Goal: Check status: Check status

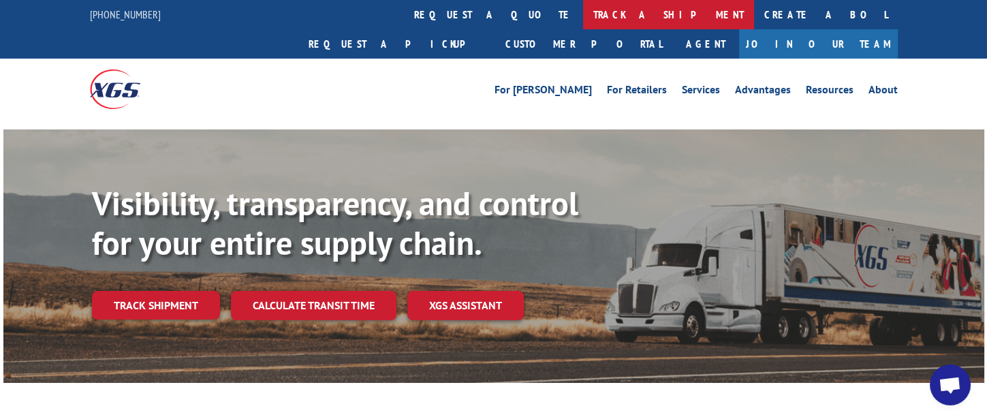
click at [583, 18] on link "track a shipment" at bounding box center [668, 14] width 171 height 29
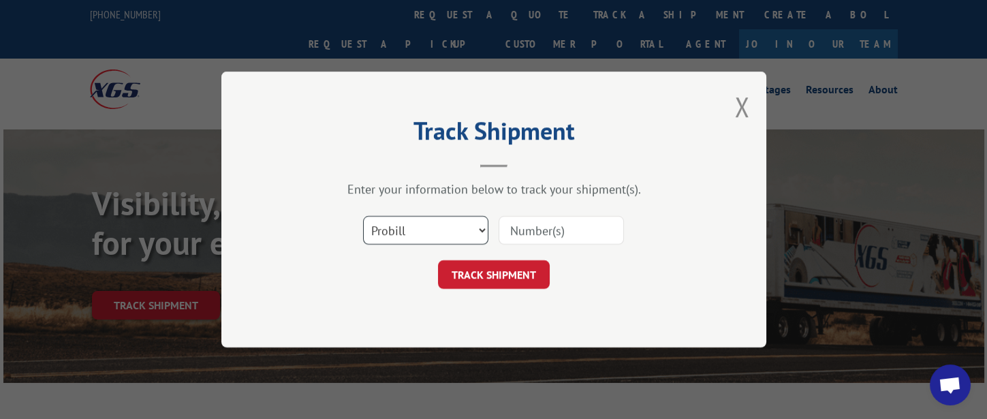
click at [409, 229] on select "Select category... Probill BOL PO" at bounding box center [425, 230] width 125 height 29
select select "bol"
click at [363, 216] on select "Select category... Probill BOL PO" at bounding box center [425, 230] width 125 height 29
click at [529, 234] on input at bounding box center [560, 230] width 125 height 29
type input "5"
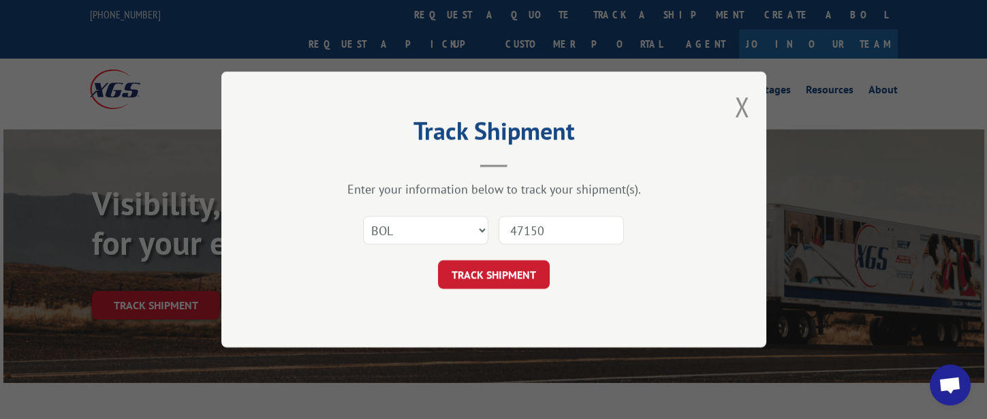
type input "471509"
click button "TRACK SHIPMENT" at bounding box center [494, 274] width 112 height 29
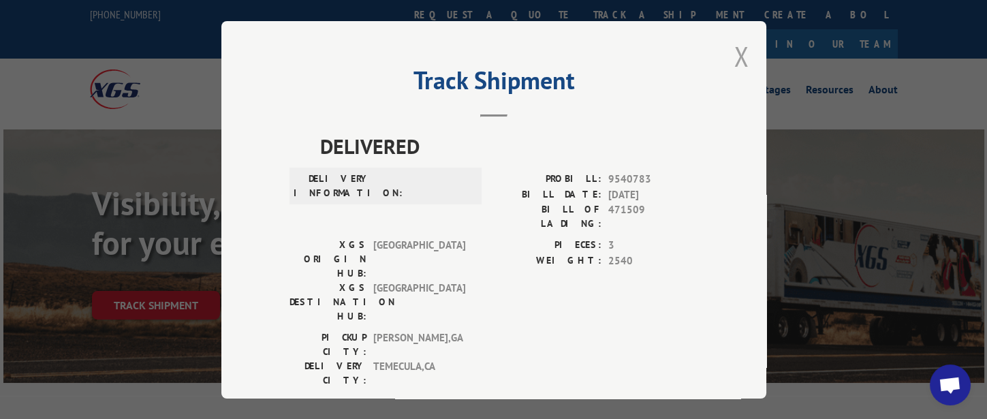
click at [734, 63] on button "Close modal" at bounding box center [741, 56] width 15 height 36
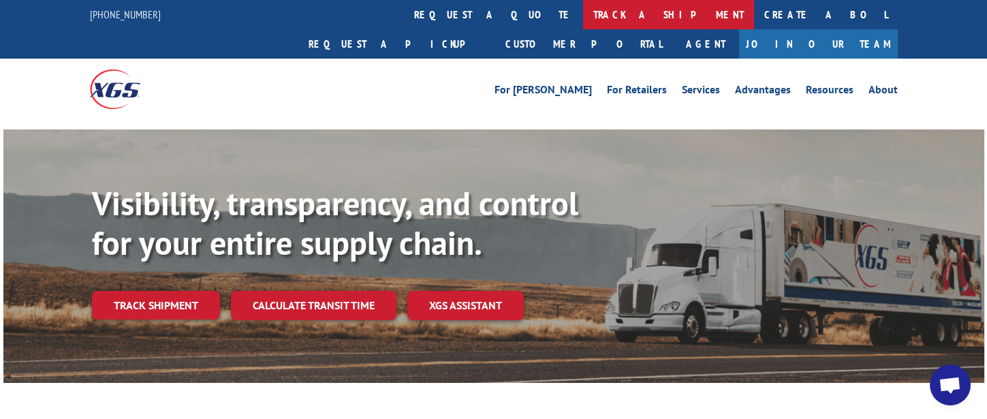
click at [583, 15] on link "track a shipment" at bounding box center [668, 14] width 171 height 29
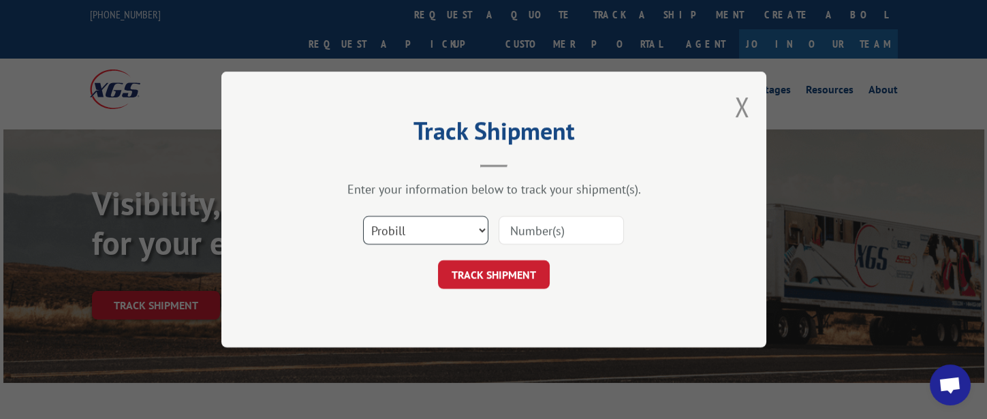
click at [445, 227] on select "Select category... Probill BOL PO" at bounding box center [425, 230] width 125 height 29
select select "bol"
click at [363, 216] on select "Select category... Probill BOL PO" at bounding box center [425, 230] width 125 height 29
click at [564, 225] on input at bounding box center [560, 230] width 125 height 29
type input "326777"
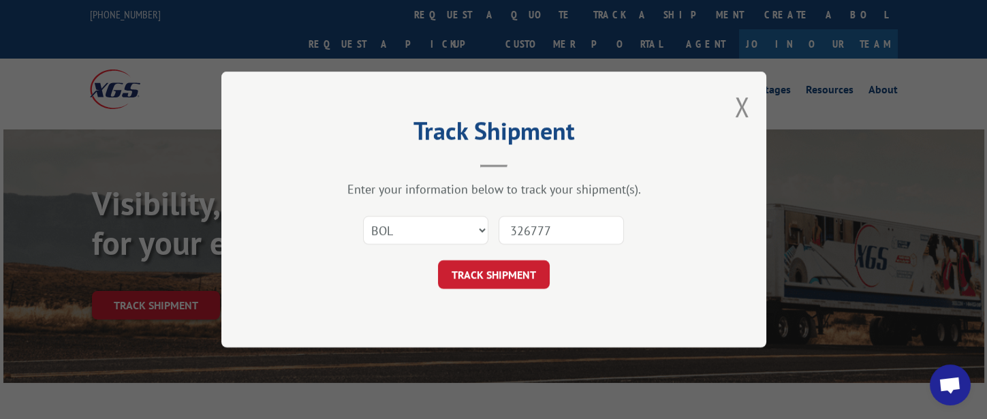
click button "TRACK SHIPMENT" at bounding box center [494, 274] width 112 height 29
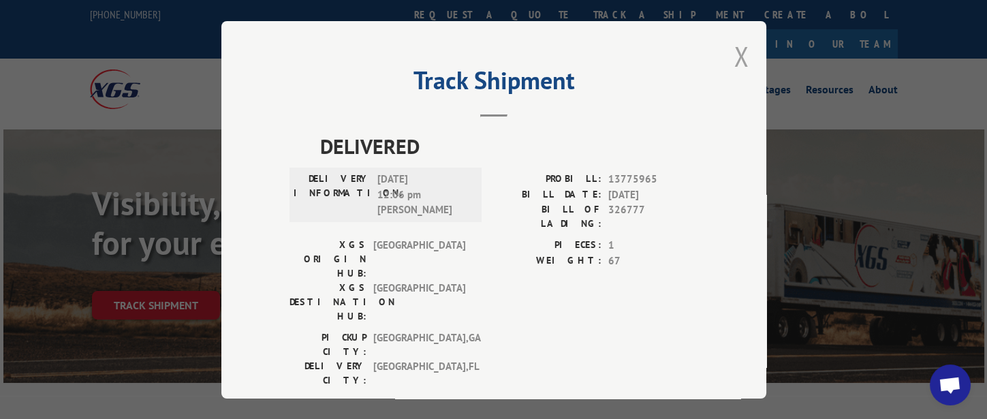
click at [739, 47] on button "Close modal" at bounding box center [741, 56] width 15 height 36
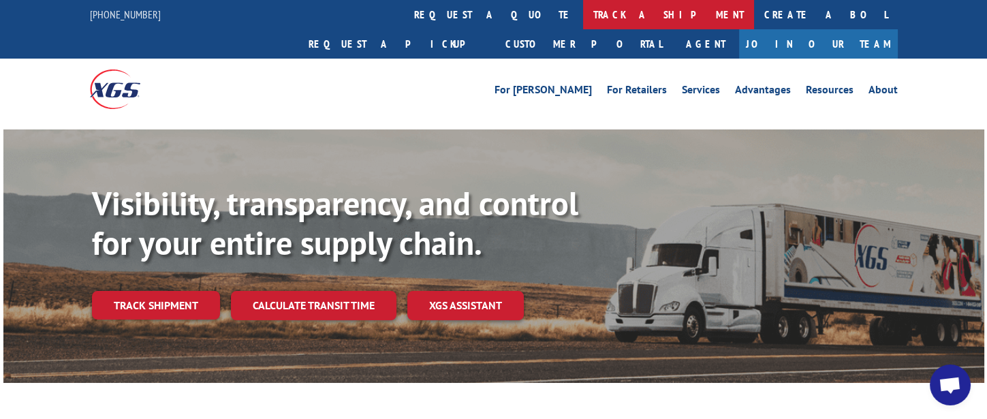
click at [583, 22] on link "track a shipment" at bounding box center [668, 14] width 171 height 29
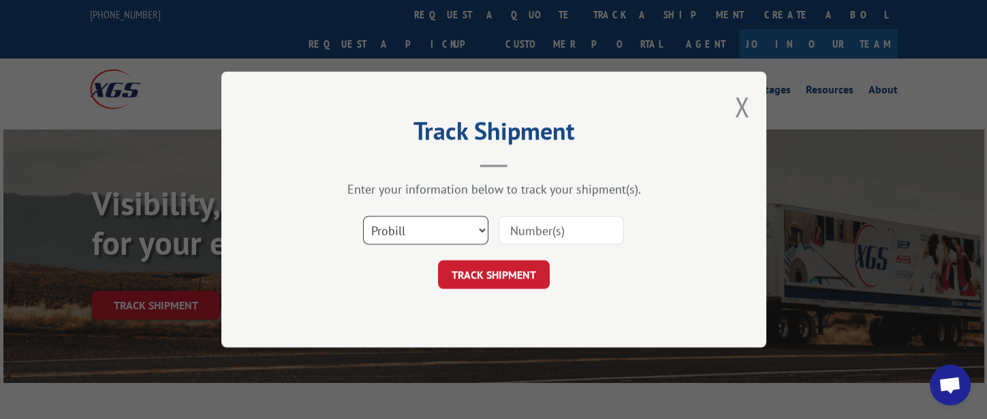
click at [458, 234] on select "Select category... Probill BOL PO" at bounding box center [425, 230] width 125 height 29
select select "bol"
click at [363, 216] on select "Select category... Probill BOL PO" at bounding box center [425, 230] width 125 height 29
click at [547, 231] on input at bounding box center [560, 230] width 125 height 29
type input "326714"
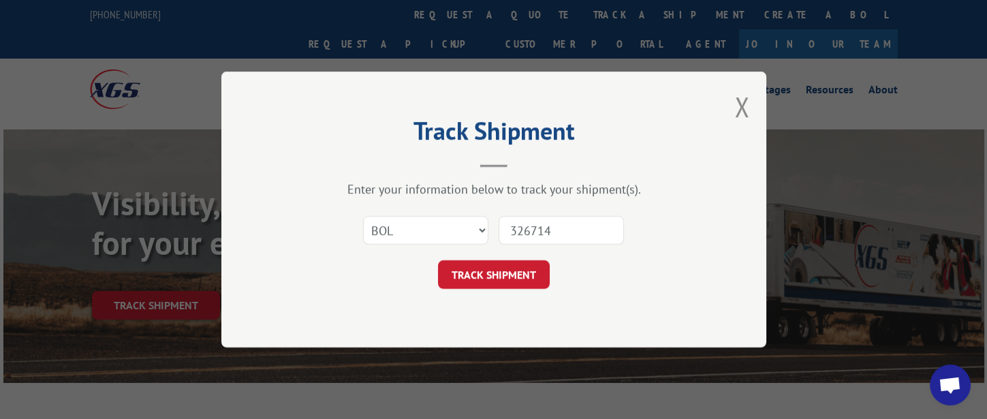
click button "TRACK SHIPMENT" at bounding box center [494, 274] width 112 height 29
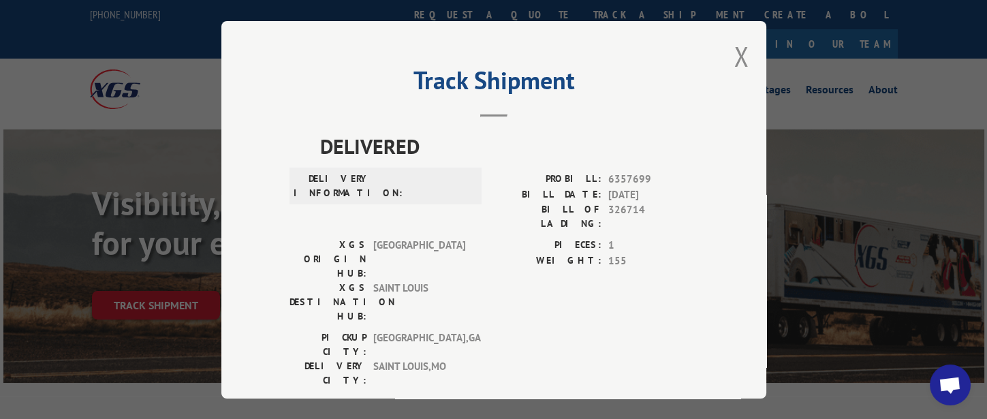
drag, startPoint x: 733, startPoint y: 57, endPoint x: 718, endPoint y: 57, distance: 15.0
click at [734, 56] on button "Close modal" at bounding box center [741, 56] width 15 height 36
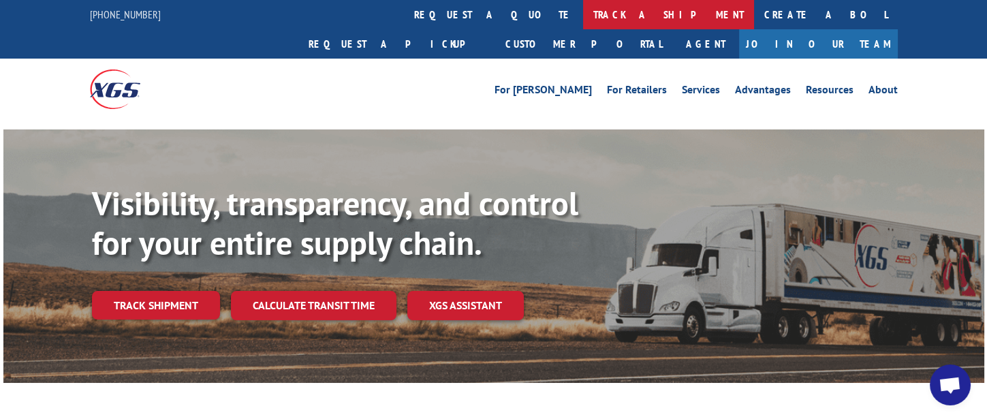
click at [583, 17] on link "track a shipment" at bounding box center [668, 14] width 171 height 29
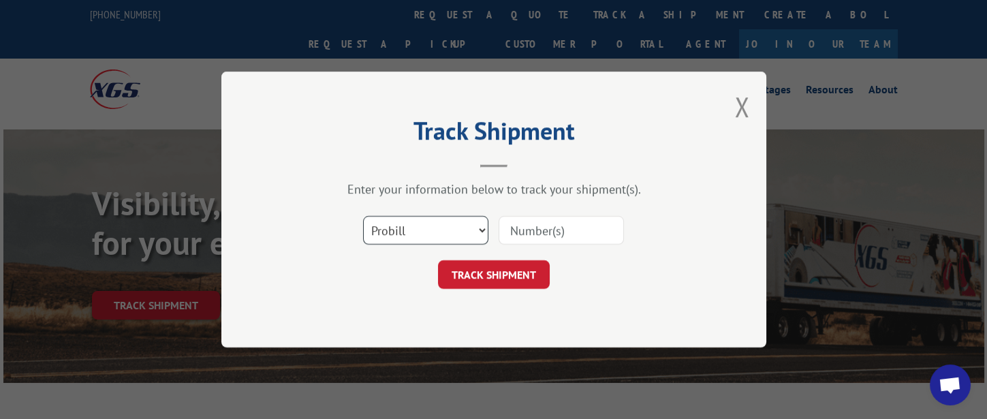
click at [444, 239] on select "Select category... Probill BOL PO" at bounding box center [425, 230] width 125 height 29
select select "bol"
click at [363, 216] on select "Select category... Probill BOL PO" at bounding box center [425, 230] width 125 height 29
click at [547, 222] on input at bounding box center [560, 230] width 125 height 29
type input "326778"
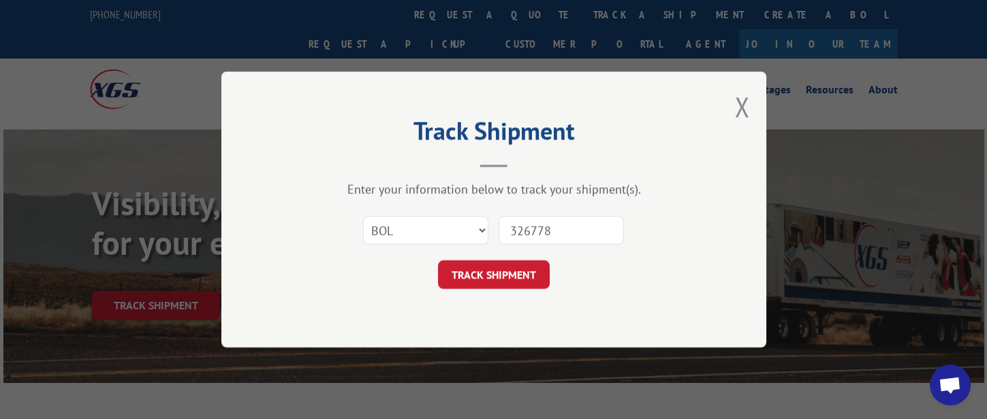
click button "TRACK SHIPMENT" at bounding box center [494, 274] width 112 height 29
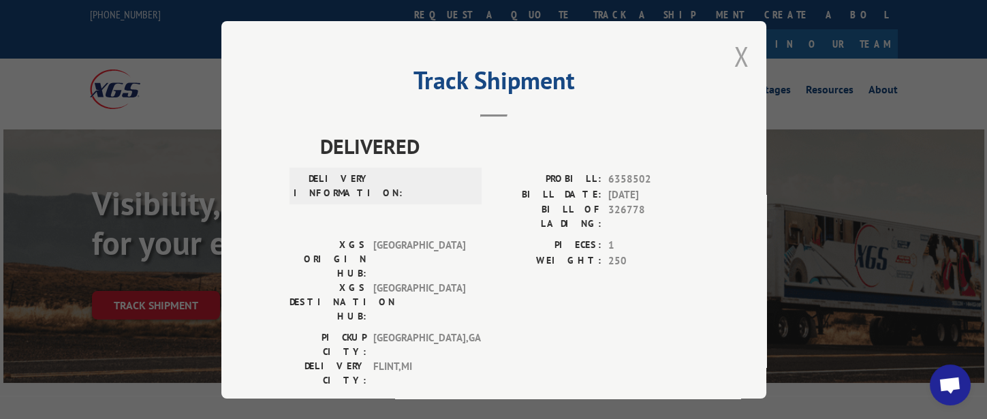
click at [734, 51] on button "Close modal" at bounding box center [741, 56] width 15 height 36
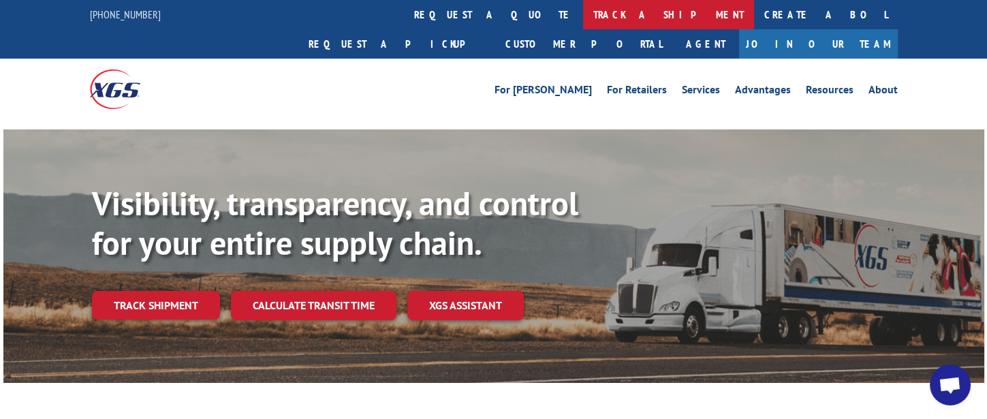
click at [583, 19] on link "track a shipment" at bounding box center [668, 14] width 171 height 29
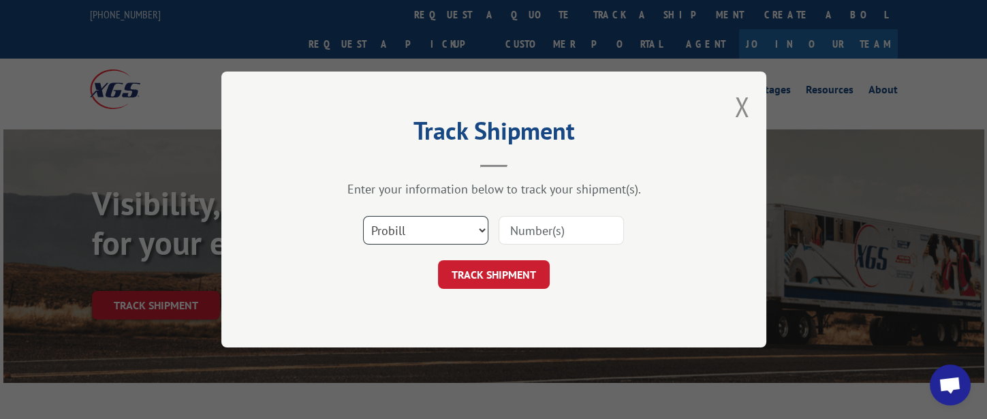
click at [443, 238] on select "Select category... Probill BOL PO" at bounding box center [425, 230] width 125 height 29
select select "bol"
click at [363, 216] on select "Select category... Probill BOL PO" at bounding box center [425, 230] width 125 height 29
click at [533, 224] on input at bounding box center [560, 230] width 125 height 29
type input "326719"
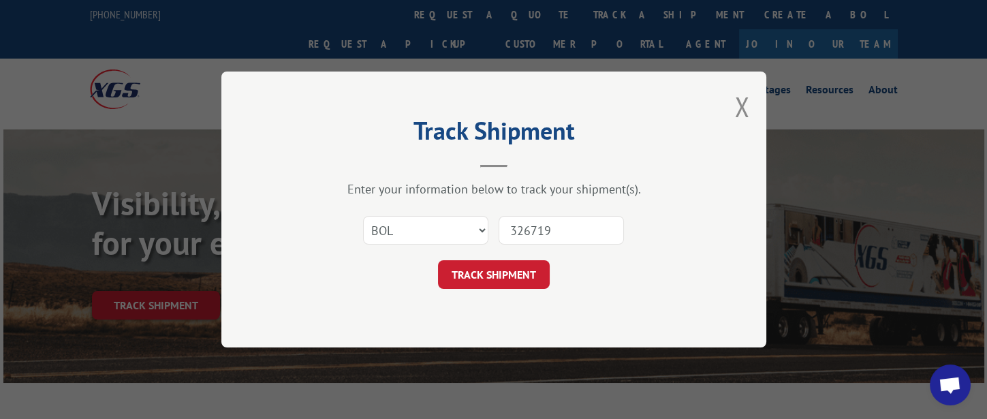
click button "TRACK SHIPMENT" at bounding box center [494, 274] width 112 height 29
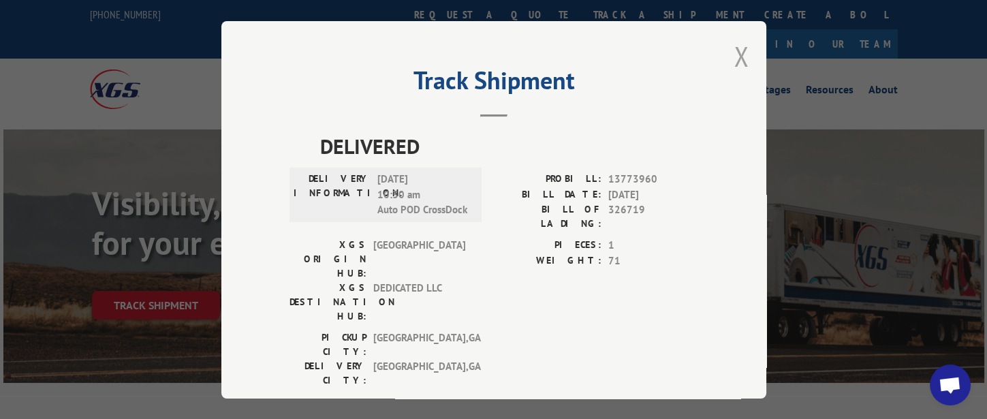
click at [737, 55] on button "Close modal" at bounding box center [741, 56] width 15 height 36
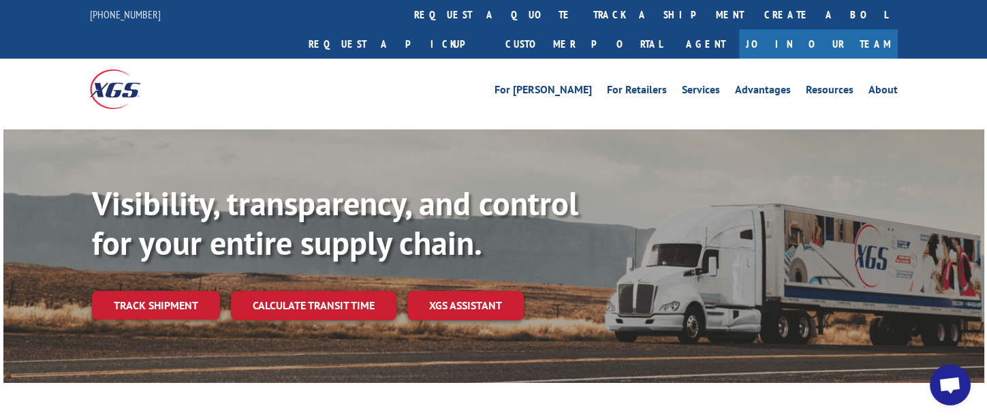
click at [583, 24] on link "track a shipment" at bounding box center [668, 14] width 171 height 29
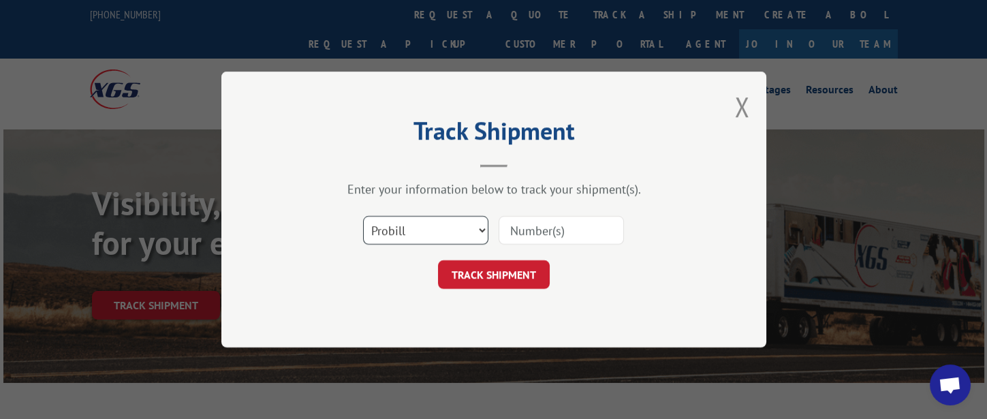
click at [426, 230] on select "Select category... Probill BOL PO" at bounding box center [425, 230] width 125 height 29
select select "bol"
click at [363, 216] on select "Select category... Probill BOL PO" at bounding box center [425, 230] width 125 height 29
click at [586, 236] on input at bounding box center [560, 230] width 125 height 29
type input "326502"
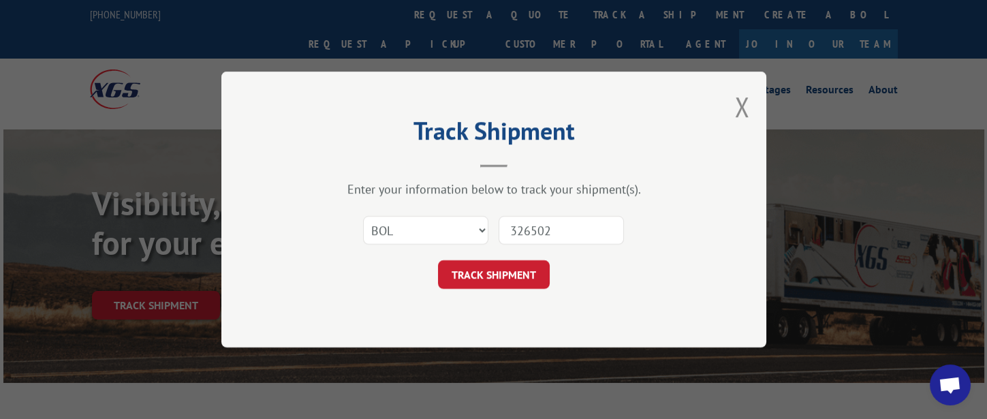
click button "TRACK SHIPMENT" at bounding box center [494, 274] width 112 height 29
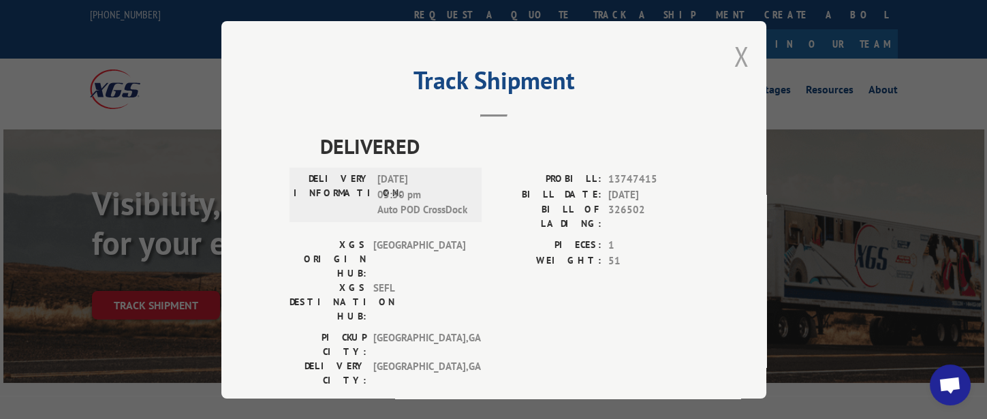
click at [734, 52] on button "Close modal" at bounding box center [741, 56] width 15 height 36
